Goal: Navigation & Orientation: Go to known website

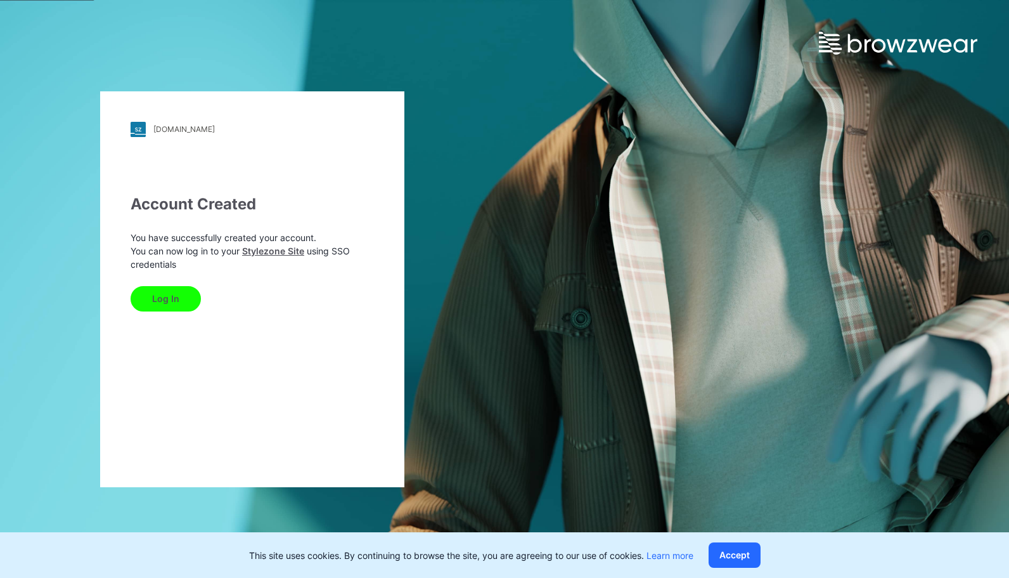
click at [181, 295] on button "Log In" at bounding box center [166, 298] width 70 height 25
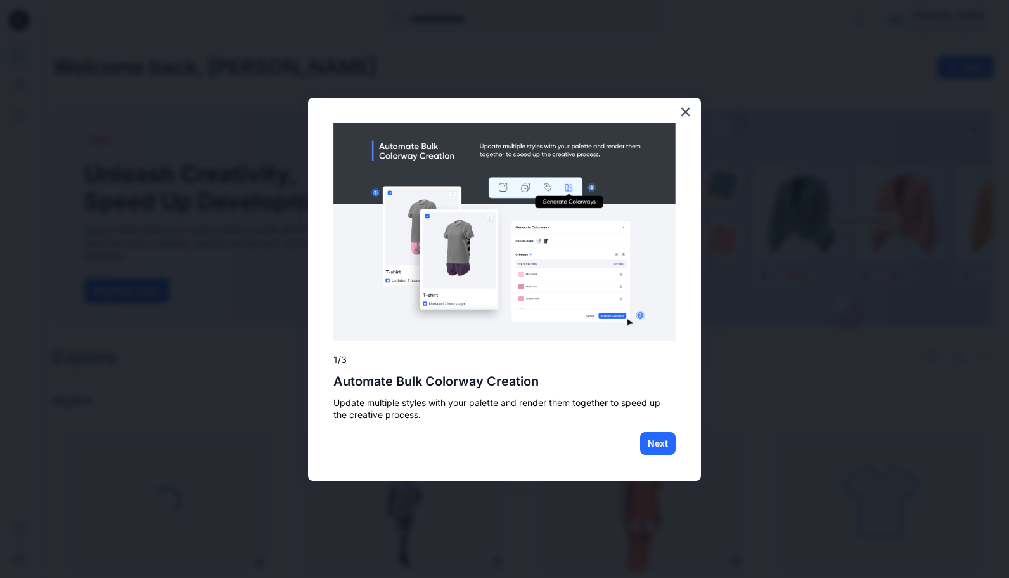
click at [332, 294] on div "× 1/3 Automate Bulk Colorway Creation Update multiple styles with your palette …" at bounding box center [504, 289] width 393 height 383
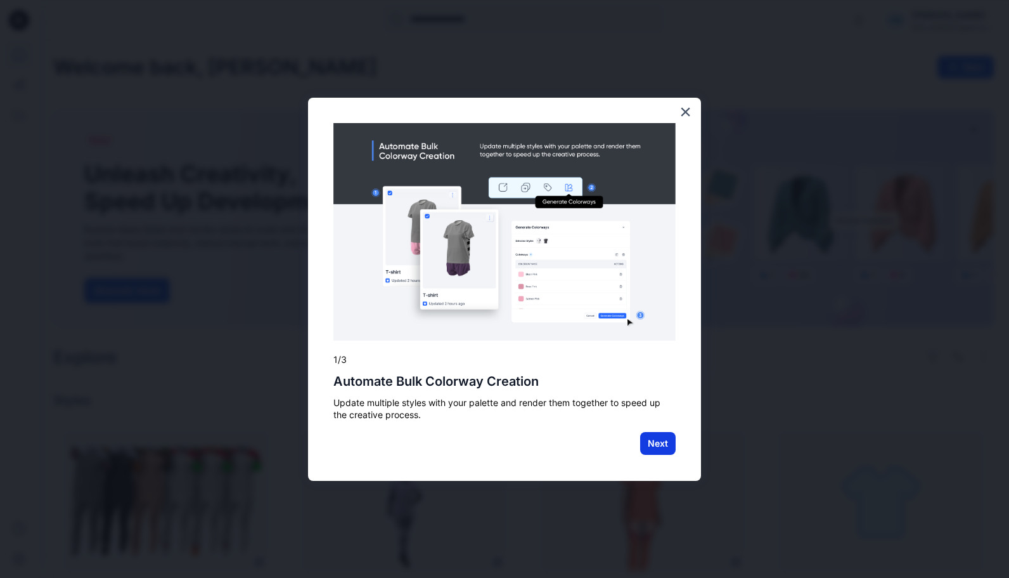
click at [652, 442] on button "Next" at bounding box center [658, 443] width 36 height 23
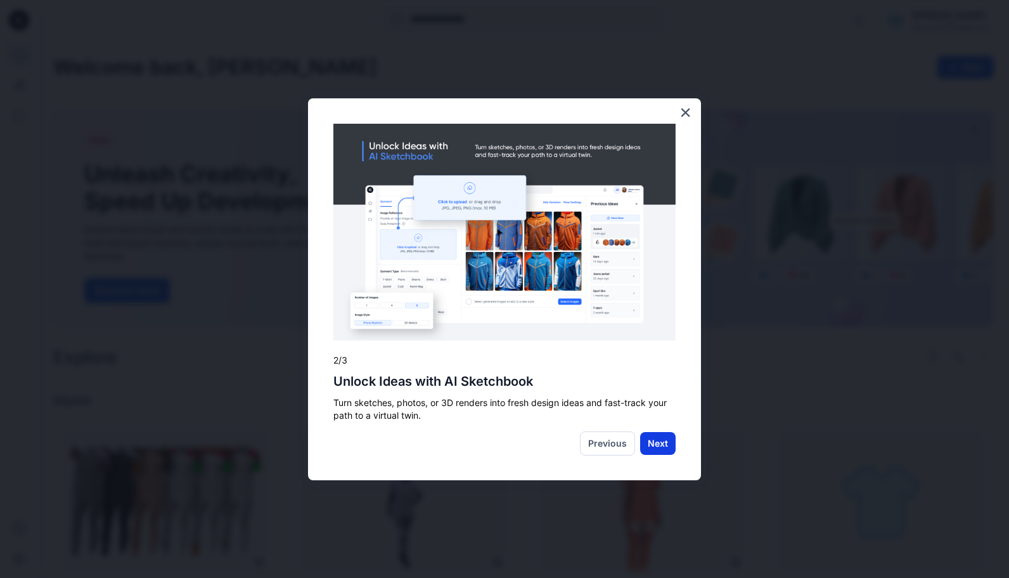
click at [650, 441] on button "Next" at bounding box center [658, 443] width 36 height 23
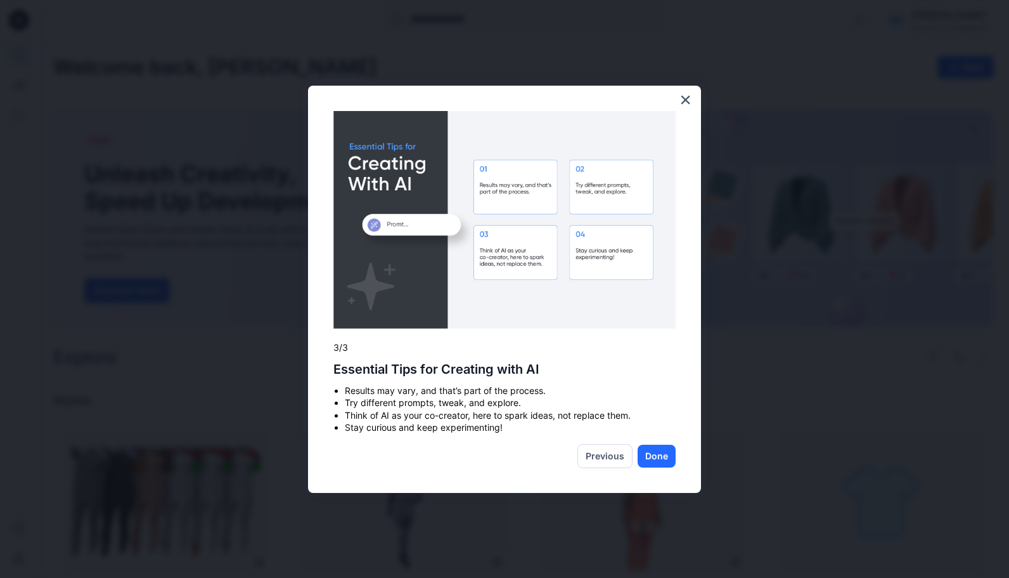
click at [645, 468] on div "× 3/3 Essential Tips for Creating with AI Results may vary, and that’s part of …" at bounding box center [504, 289] width 393 height 407
click at [647, 465] on button "Done" at bounding box center [657, 455] width 38 height 23
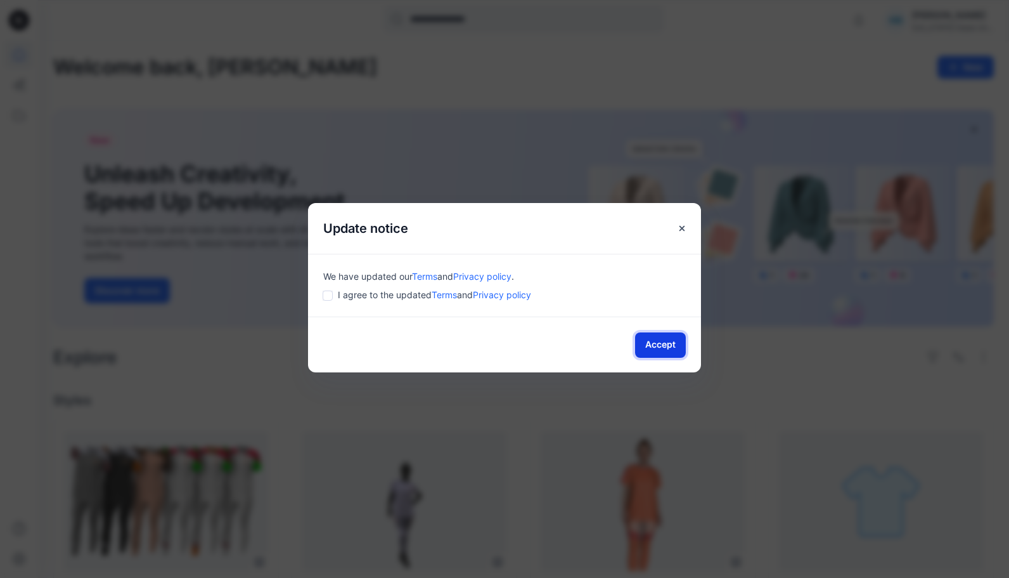
click at [649, 346] on button "Accept" at bounding box center [660, 344] width 51 height 25
